Goal: Task Accomplishment & Management: Manage account settings

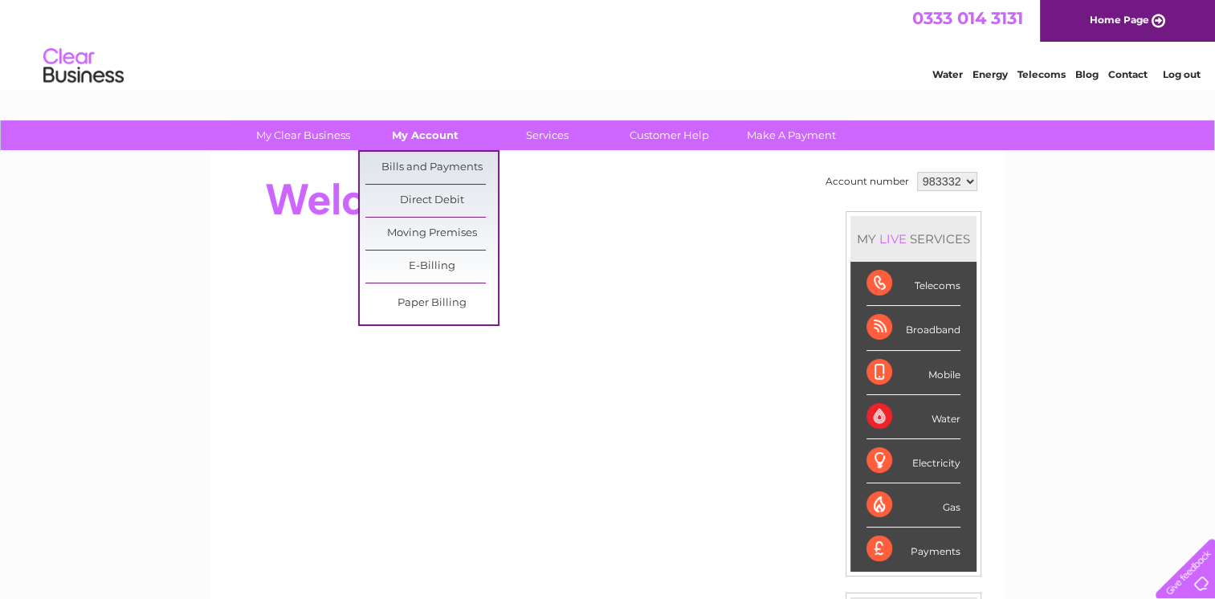
click at [446, 135] on link "My Account" at bounding box center [425, 135] width 133 height 30
click at [450, 165] on link "Bills and Payments" at bounding box center [431, 168] width 133 height 32
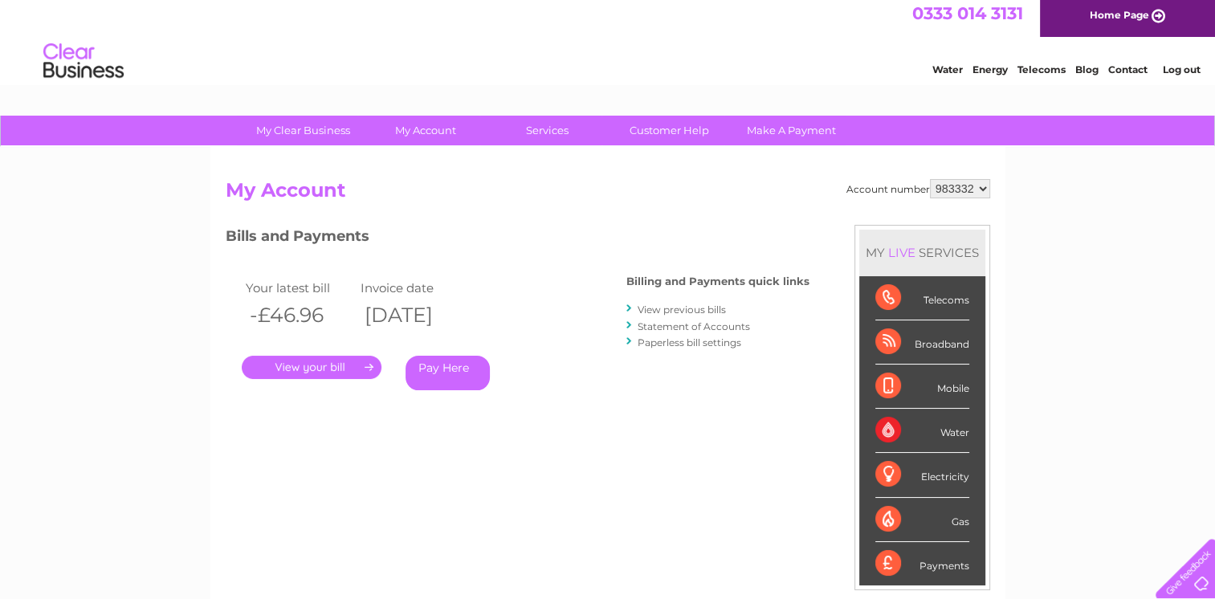
scroll to position [241, 0]
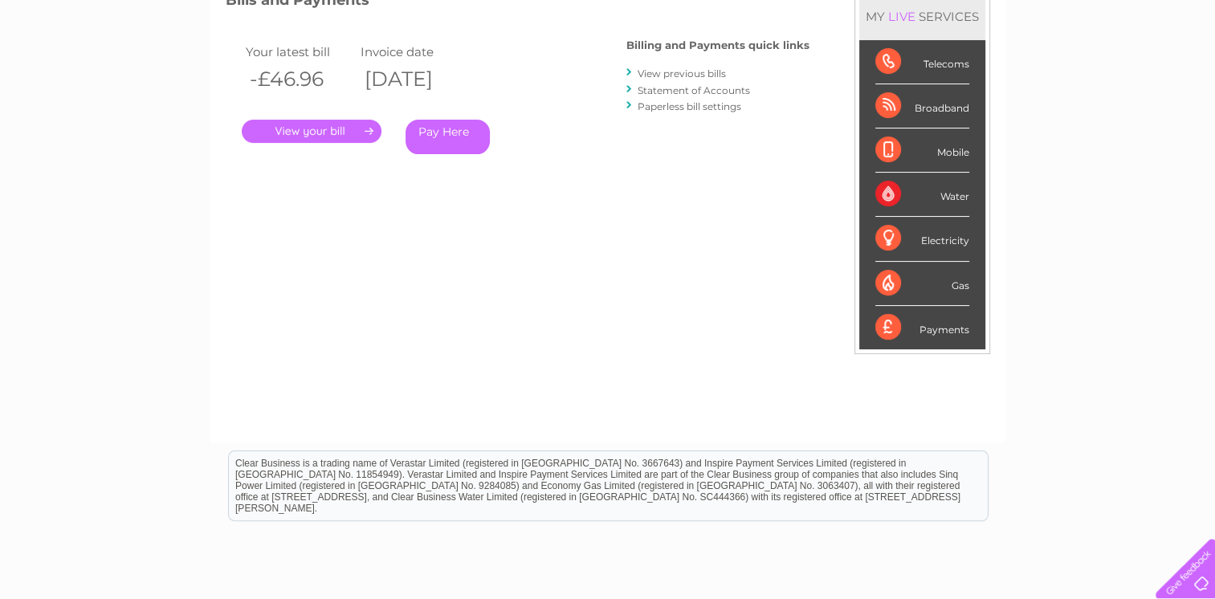
click at [447, 146] on link "Pay Here" at bounding box center [448, 137] width 84 height 35
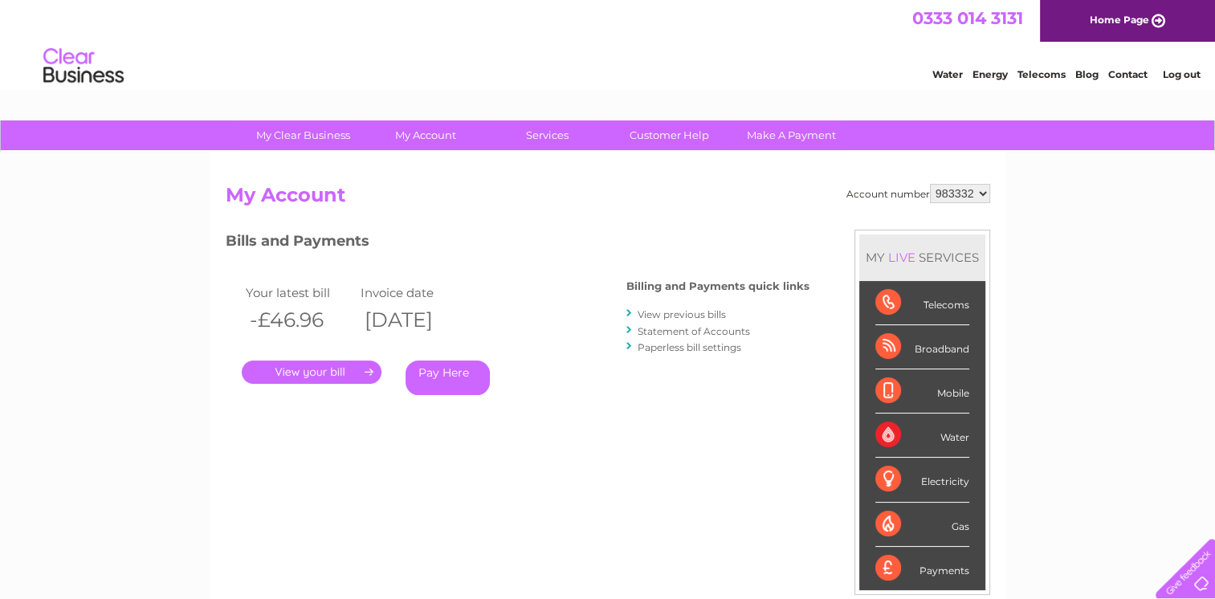
click at [1117, 72] on link "Contact" at bounding box center [1127, 74] width 39 height 12
click at [1119, 75] on link "Contact" at bounding box center [1127, 74] width 39 height 12
click at [1122, 80] on link "Contact" at bounding box center [1127, 74] width 39 height 12
